Goal: Task Accomplishment & Management: Manage account settings

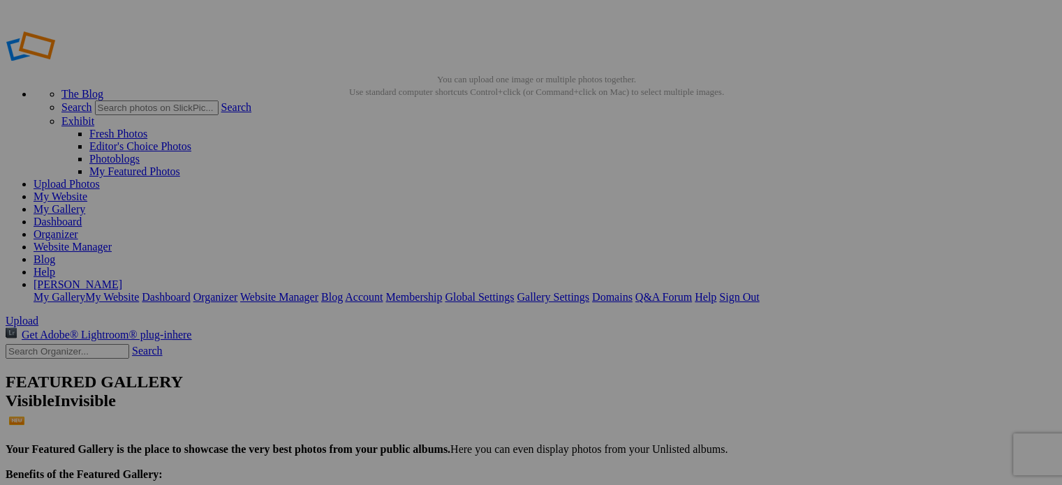
click at [85, 203] on link "My Gallery" at bounding box center [60, 209] width 52 height 12
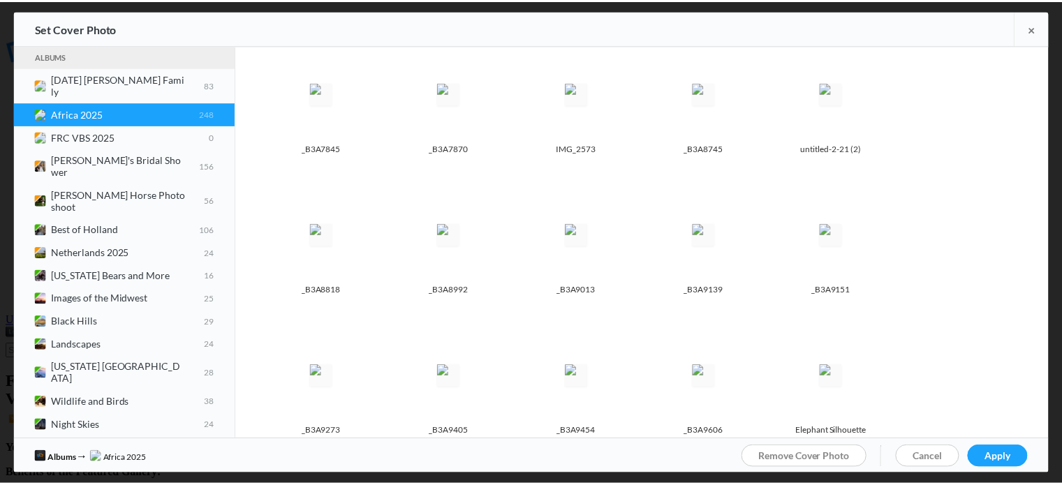
scroll to position [2515, 0]
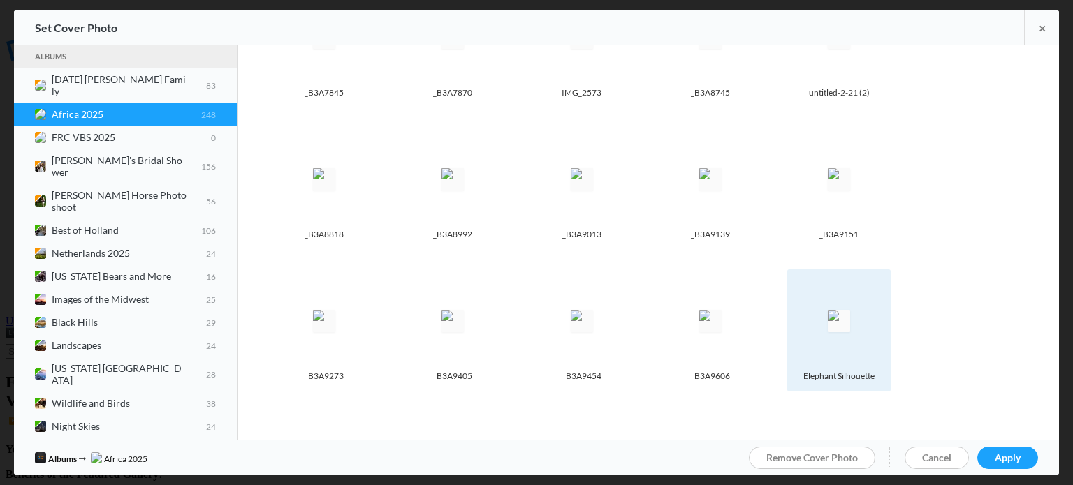
click at [833, 310] on img at bounding box center [839, 321] width 22 height 22
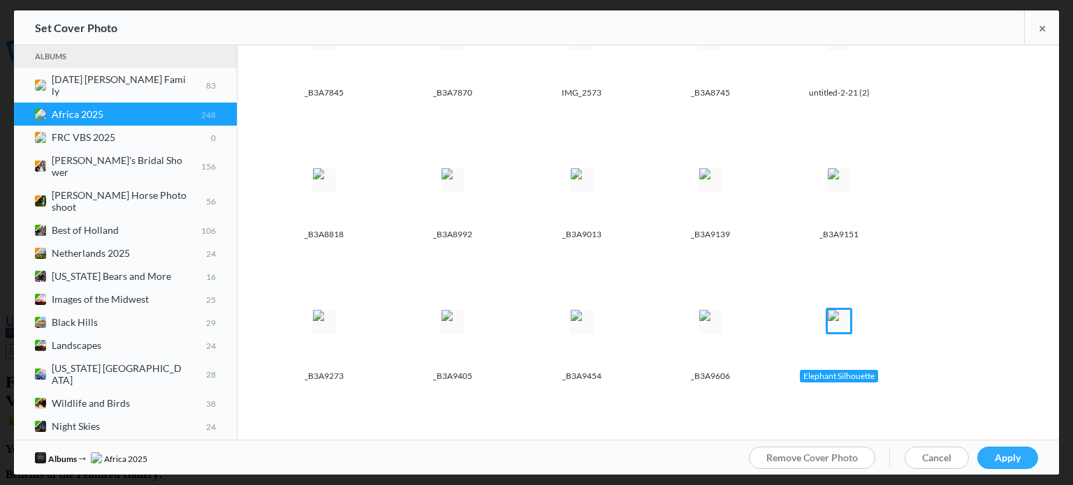
click at [1012, 454] on span "Apply" at bounding box center [1008, 458] width 26 height 12
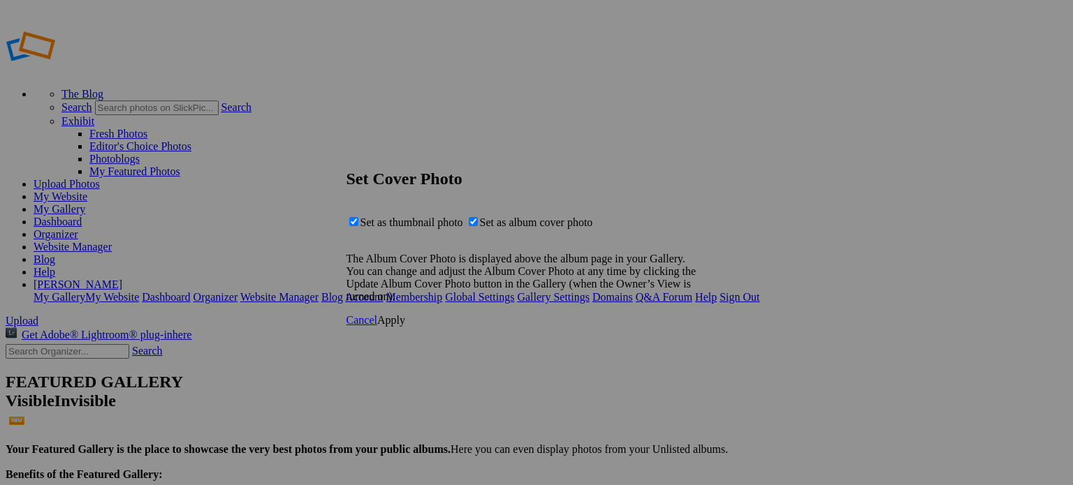
click at [405, 326] on span "Apply" at bounding box center [391, 320] width 28 height 12
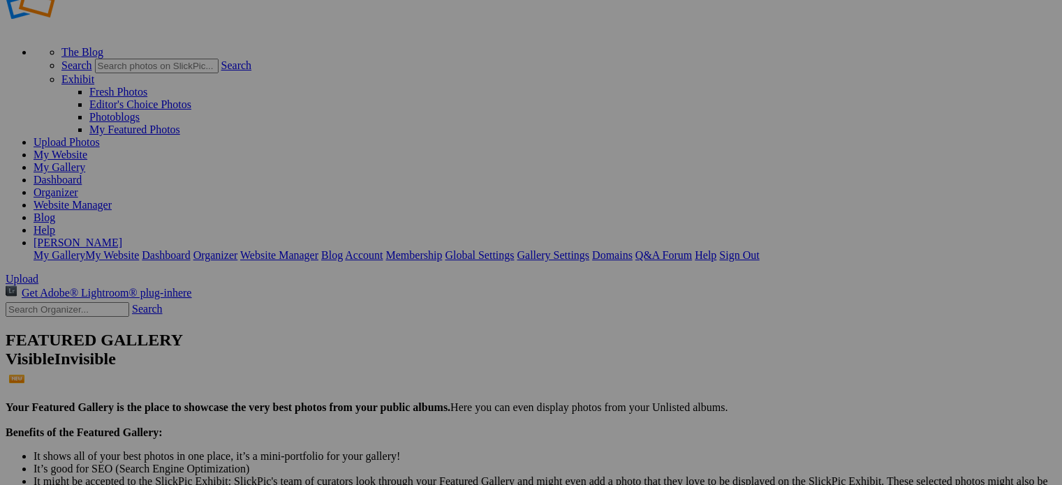
scroll to position [0, 0]
